Goal: Transaction & Acquisition: Purchase product/service

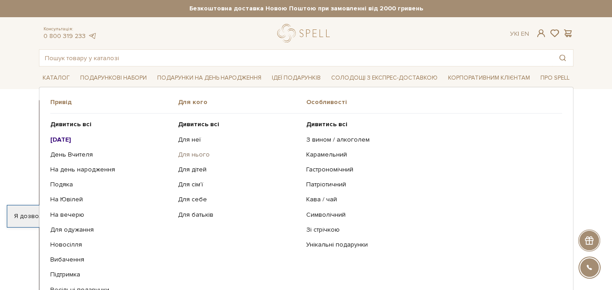
click at [194, 155] on link "Для нього" at bounding box center [238, 155] width 121 height 8
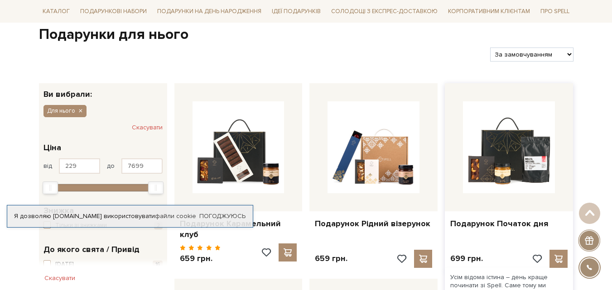
scroll to position [181, 0]
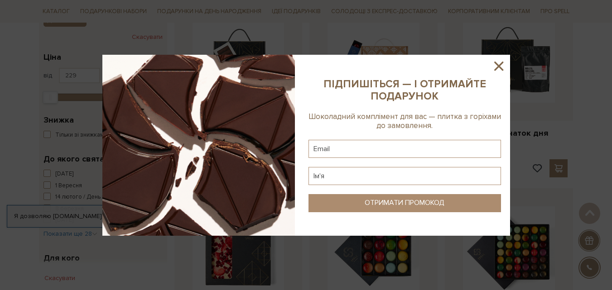
click at [498, 66] on icon at bounding box center [498, 66] width 9 height 9
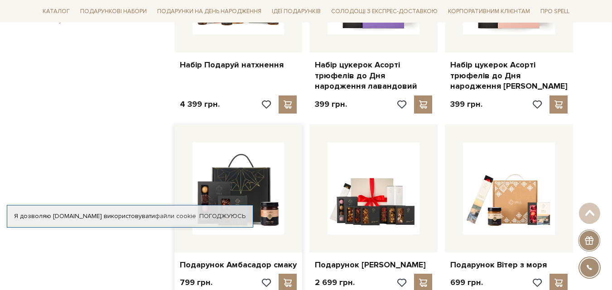
scroll to position [725, 0]
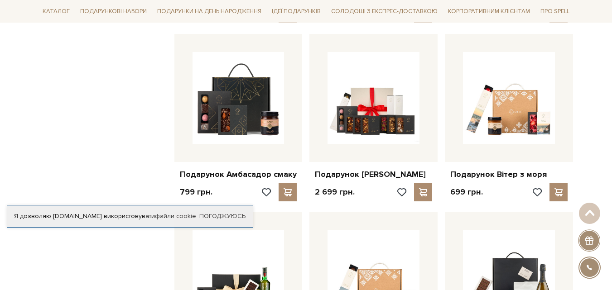
click at [120, 139] on div "Фільтр Ви вибрали: Для нього Скасувати 229 - 7,7 тис. грн. Ціна від 229 до 7699…" at bounding box center [102, 8] width 135 height 1119
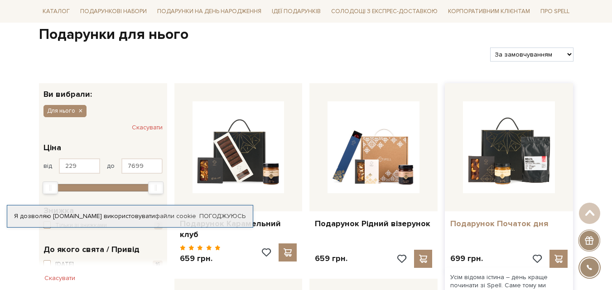
scroll to position [136, 0]
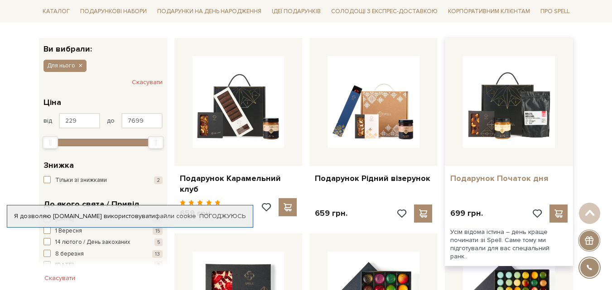
click at [494, 177] on link "Подарунок Початок дня" at bounding box center [508, 178] width 117 height 10
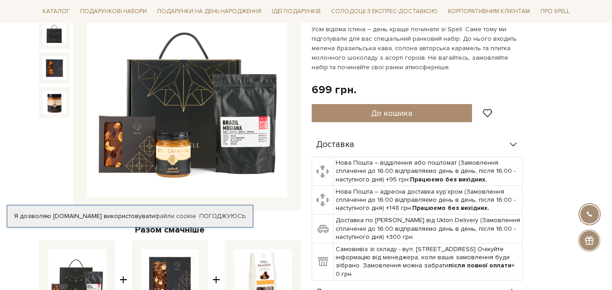
scroll to position [91, 0]
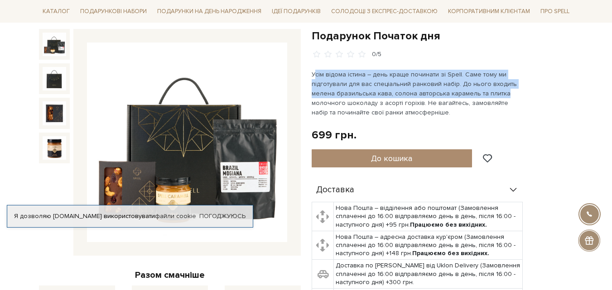
drag, startPoint x: 316, startPoint y: 74, endPoint x: 502, endPoint y: 91, distance: 187.0
click at [502, 91] on p "Усім відома істина – день краще починати зі Spell. Саме тому ми підготували для…" at bounding box center [418, 94] width 212 height 48
drag, startPoint x: 550, startPoint y: 97, endPoint x: 544, endPoint y: 96, distance: 5.5
click at [551, 97] on div "Подарунок Початок дня 0/5 699 грн. Оплата частинами: До кошика" at bounding box center [443, 213] width 262 height 369
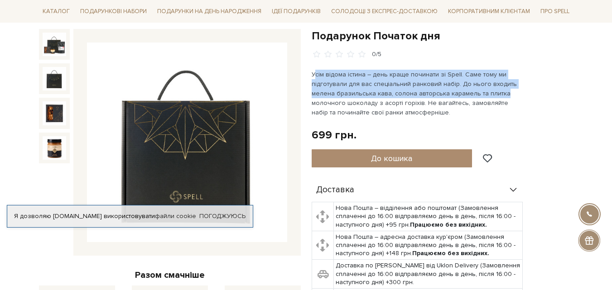
click at [51, 81] on img at bounding box center [55, 79] width 24 height 24
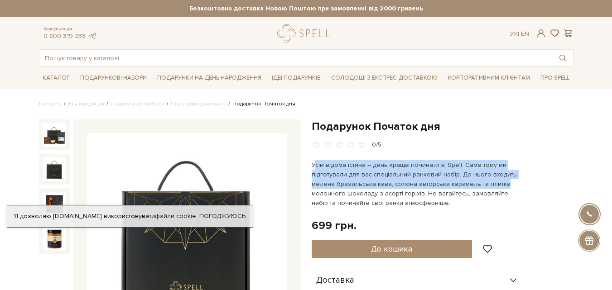
click at [458, 120] on h1 "Подарунок Початок дня" at bounding box center [443, 127] width 262 height 14
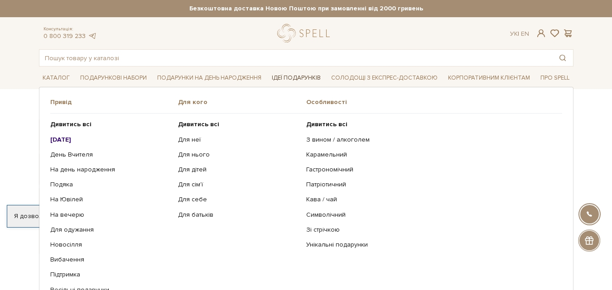
click at [301, 75] on link "Ідеї подарунків" at bounding box center [296, 78] width 56 height 14
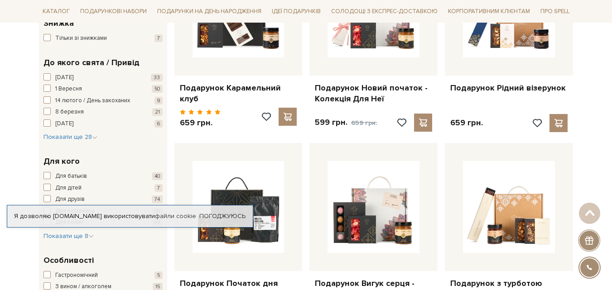
scroll to position [181, 0]
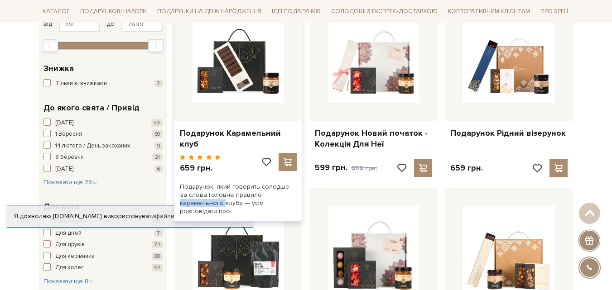
drag, startPoint x: 195, startPoint y: 180, endPoint x: 239, endPoint y: 182, distance: 44.0
click at [239, 182] on div "Подарунок, який говорить солодше за слова Головне правило карамельного клубу — …" at bounding box center [238, 200] width 128 height 44
click at [259, 195] on div "Подарунок, який говорить солодше за слова Головне правило карамельного клубу — …" at bounding box center [238, 200] width 128 height 44
drag, startPoint x: 267, startPoint y: 197, endPoint x: 216, endPoint y: 180, distance: 53.7
click at [216, 180] on div "Подарунок, який говорить солодше за слова Головне правило карамельного клубу — …" at bounding box center [238, 200] width 128 height 44
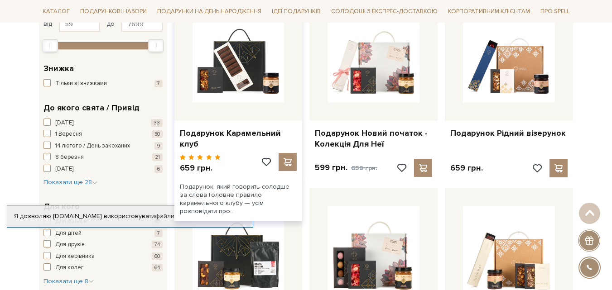
click at [236, 188] on div "Подарунок, який говорить солодше за слова Головне правило карамельного клубу — …" at bounding box center [238, 200] width 128 height 44
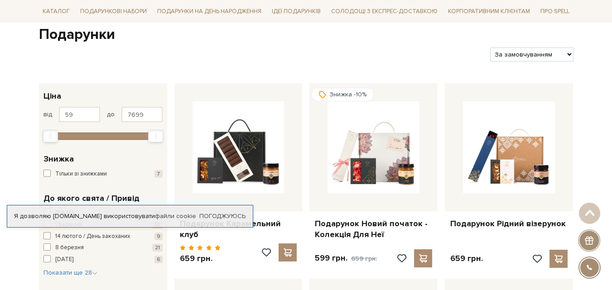
click at [547, 56] on select "За замовчуванням За Ціною (зростання) За Ціною (зменшення) Новинки За популярні…" at bounding box center [531, 55] width 83 height 14
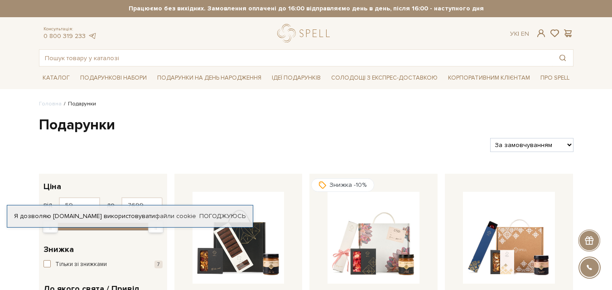
drag, startPoint x: 93, startPoint y: 106, endPoint x: 62, endPoint y: 103, distance: 30.9
click at [62, 103] on ul "Головна Подарунки" at bounding box center [306, 104] width 534 height 8
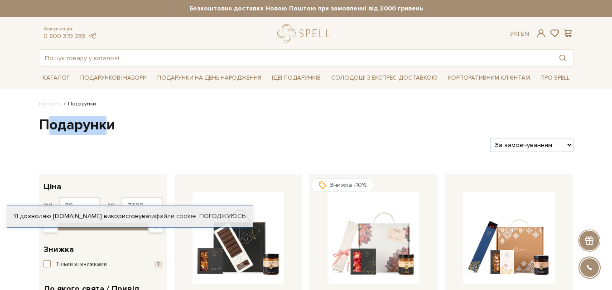
drag, startPoint x: 72, startPoint y: 124, endPoint x: 109, endPoint y: 128, distance: 37.4
click at [109, 128] on h1 "Подарунки" at bounding box center [306, 125] width 534 height 19
click at [157, 130] on h1 "Подарунки" at bounding box center [306, 125] width 534 height 19
drag, startPoint x: 70, startPoint y: 127, endPoint x: 111, endPoint y: 129, distance: 41.7
click at [111, 129] on h1 "Подарунки" at bounding box center [306, 125] width 534 height 19
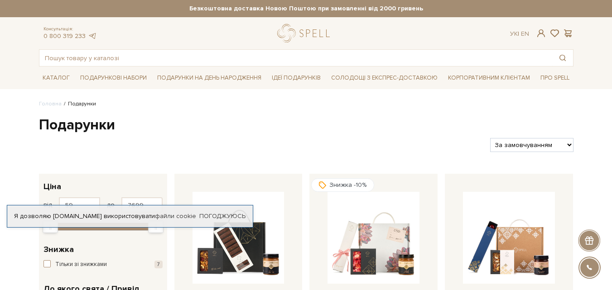
click at [157, 134] on div "Фільтри За замовчуванням За Ціною (зростання) За Ціною (зменшення) Новинки За п…" at bounding box center [306, 141] width 542 height 21
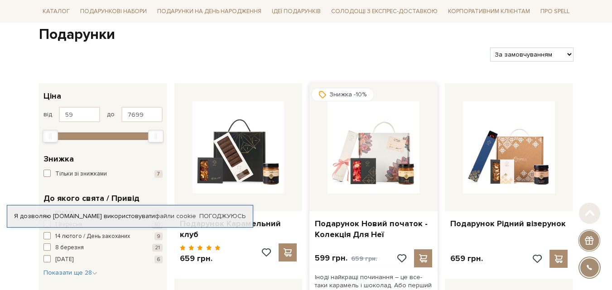
scroll to position [136, 0]
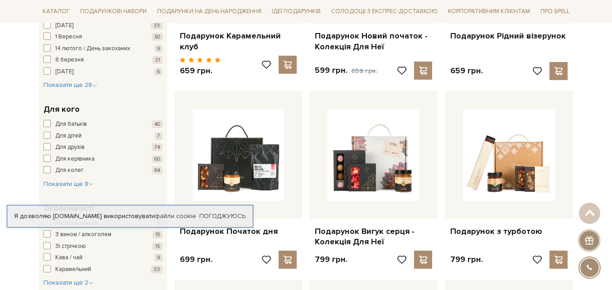
scroll to position [233, 0]
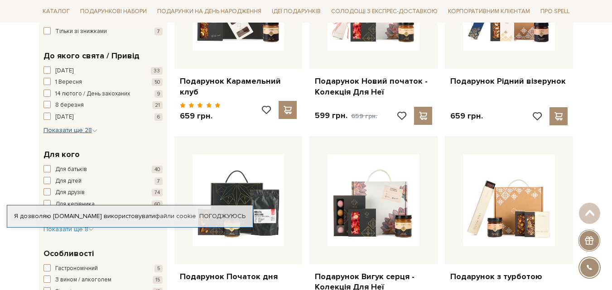
click at [90, 130] on span "Показати ще 28" at bounding box center [70, 130] width 54 height 8
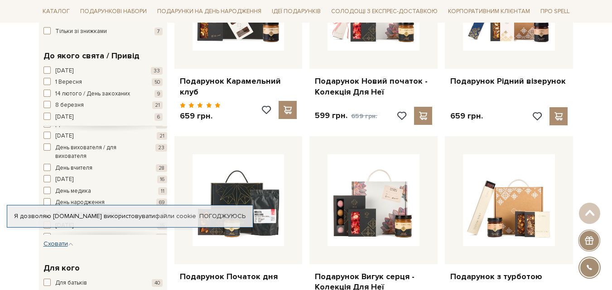
scroll to position [91, 0]
click at [75, 157] on span "День народження" at bounding box center [79, 157] width 49 height 9
